Goal: Check status: Check status

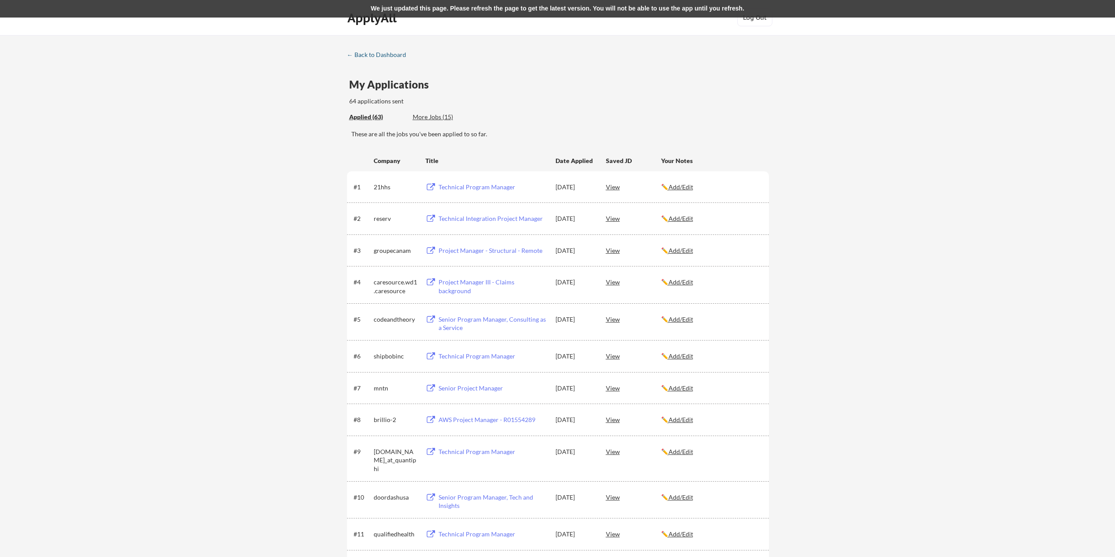
click at [376, 53] on div "← Back to Dashboard" at bounding box center [380, 55] width 66 height 6
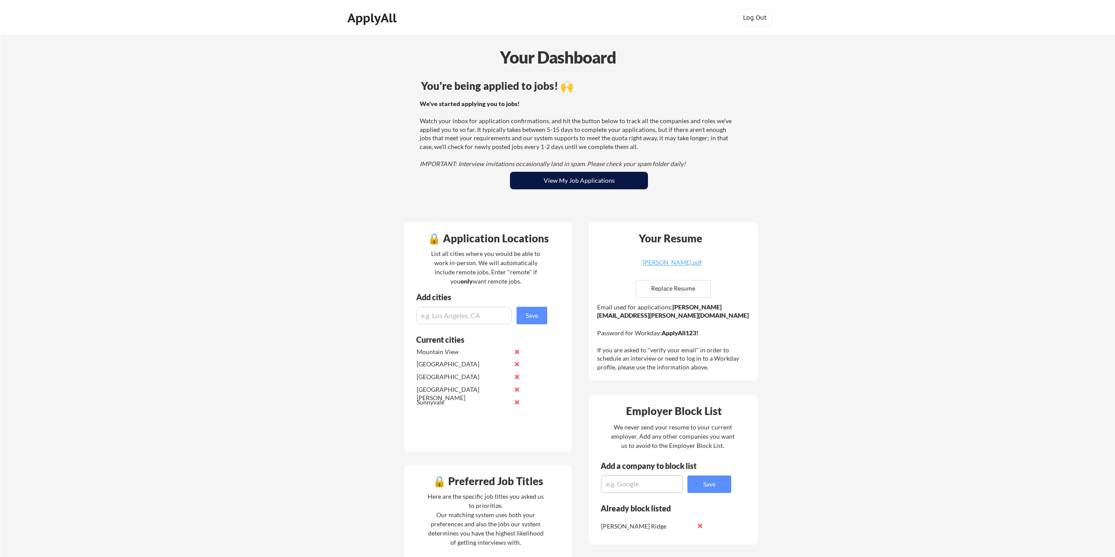
click at [536, 184] on button "View My Job Applications" at bounding box center [579, 181] width 138 height 18
